Goal: Task Accomplishment & Management: Manage account settings

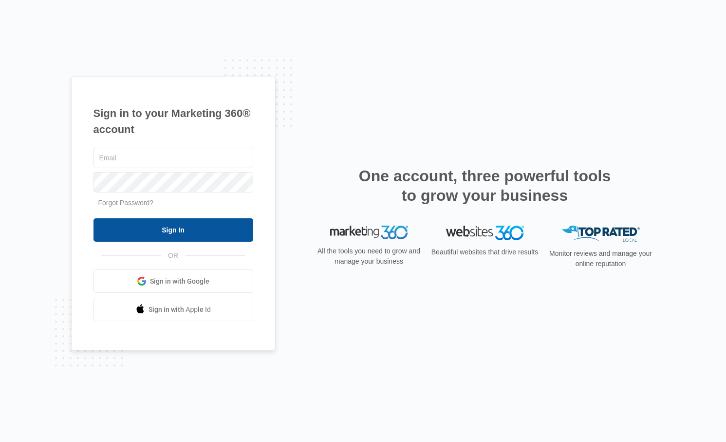
type input "[EMAIL_ADDRESS][DOMAIN_NAME]"
click at [204, 228] on input "Sign In" at bounding box center [173, 229] width 160 height 23
